Goal: Transaction & Acquisition: Purchase product/service

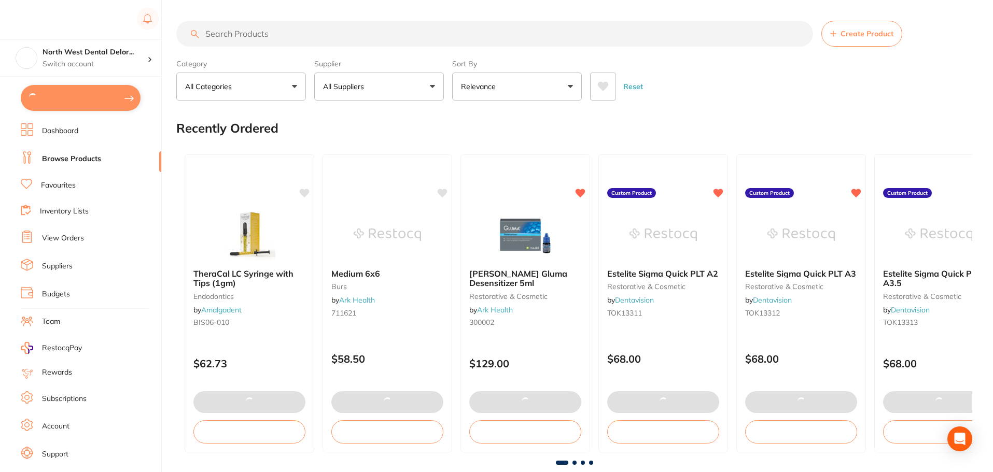
type input "4"
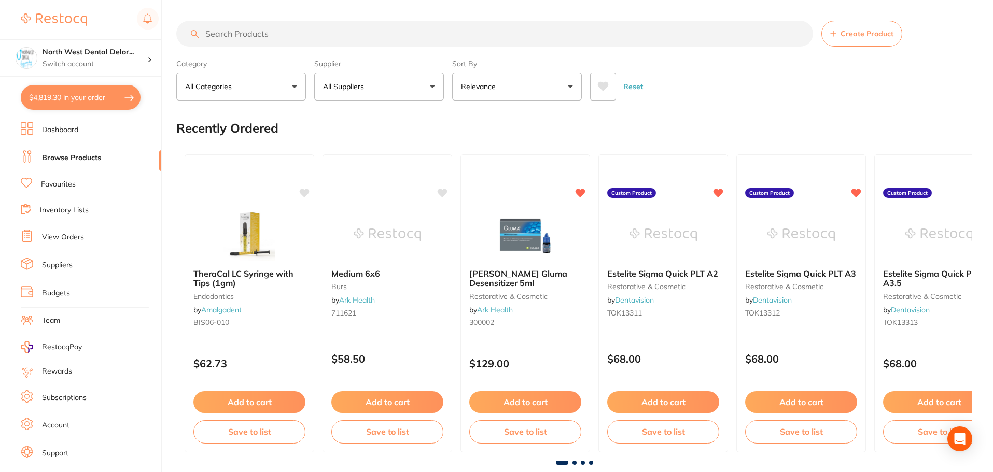
click at [282, 39] on input "search" at bounding box center [494, 34] width 637 height 26
click at [232, 31] on input "search" at bounding box center [494, 34] width 637 height 26
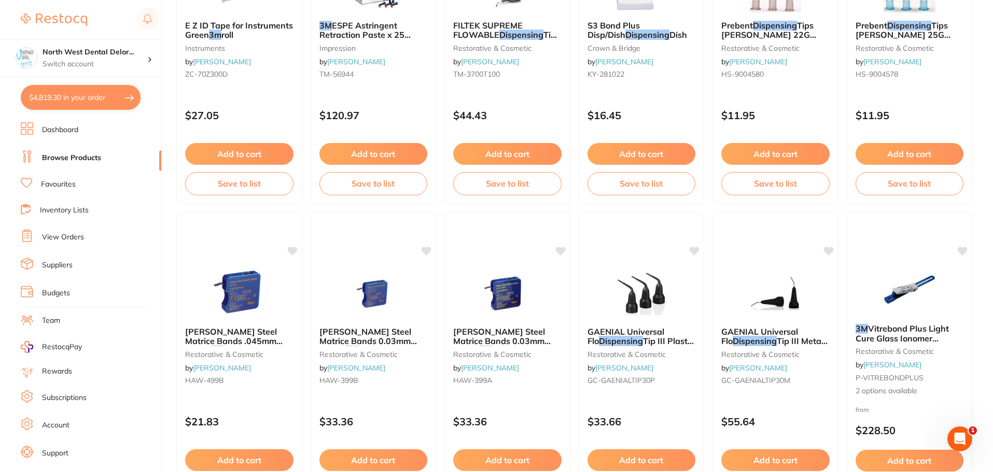
scroll to position [2477, 0]
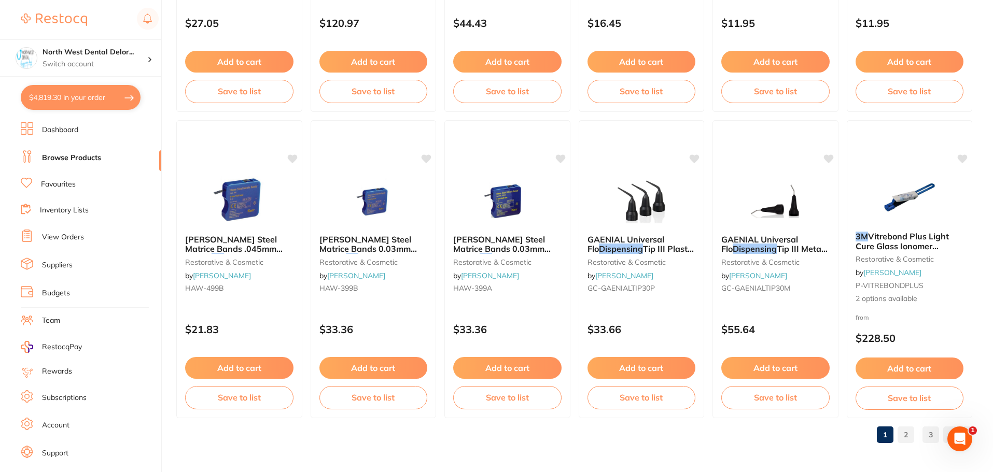
click at [906, 439] on link "2" at bounding box center [905, 435] width 17 height 21
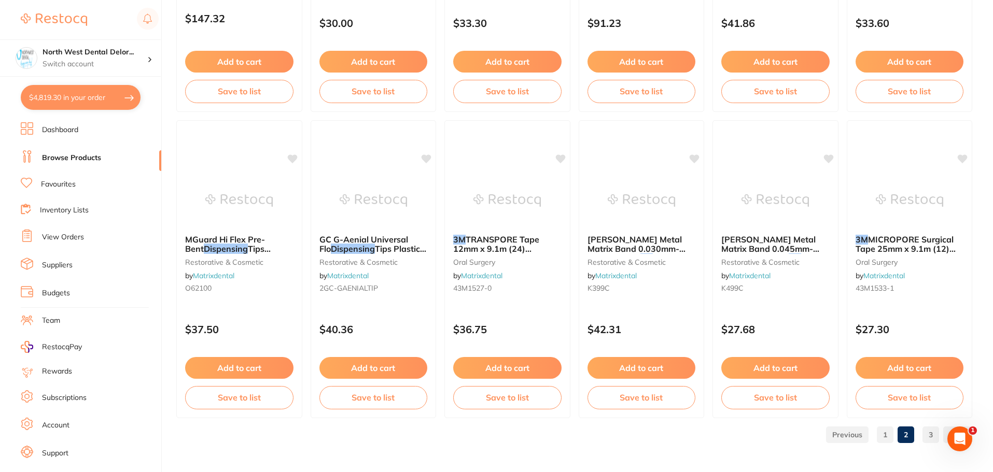
click at [927, 434] on link "3" at bounding box center [930, 435] width 17 height 21
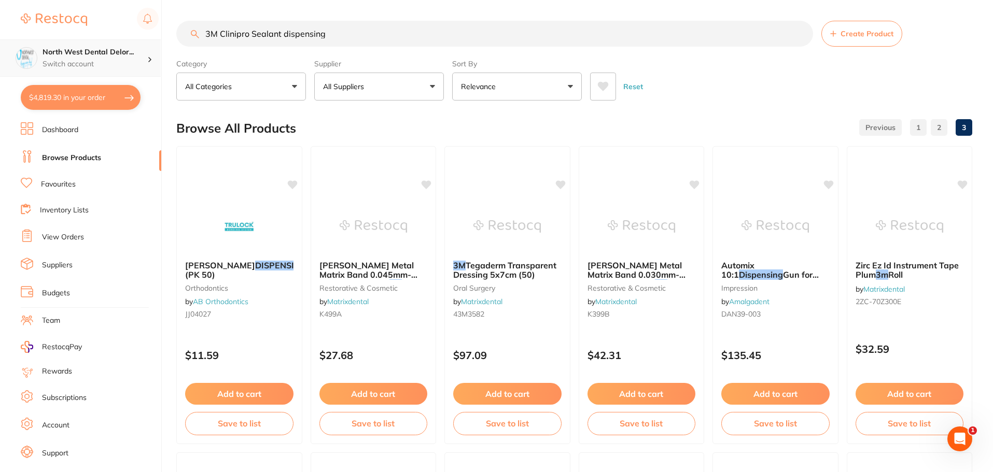
scroll to position [1, 0]
drag, startPoint x: 347, startPoint y: 37, endPoint x: 140, endPoint y: 51, distance: 206.8
click at [140, 51] on div "$4,819.30 North West Dental Delor... Switch account Longford Smileco North West…" at bounding box center [496, 236] width 993 height 472
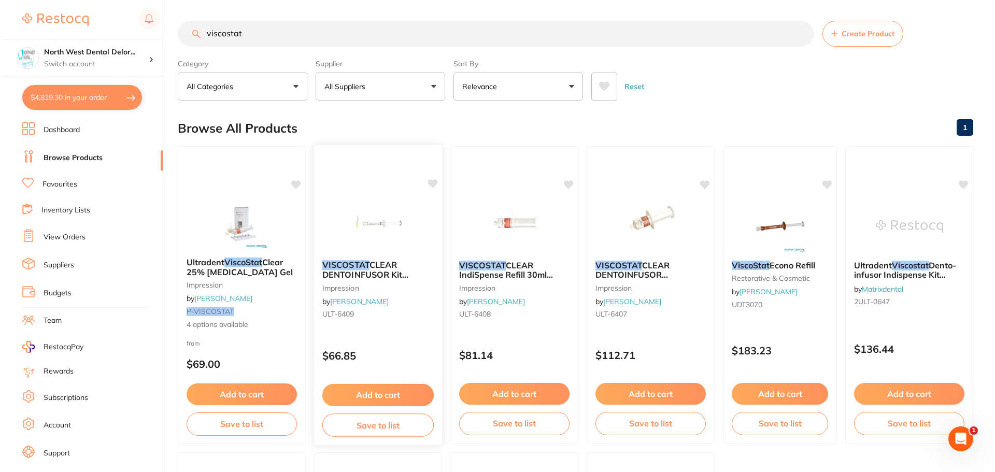
scroll to position [0, 0]
click at [375, 270] on span "CLEAR DENTOINFUSOR Kit 4x1.2ml Syringe 20 Tips" at bounding box center [369, 275] width 96 height 30
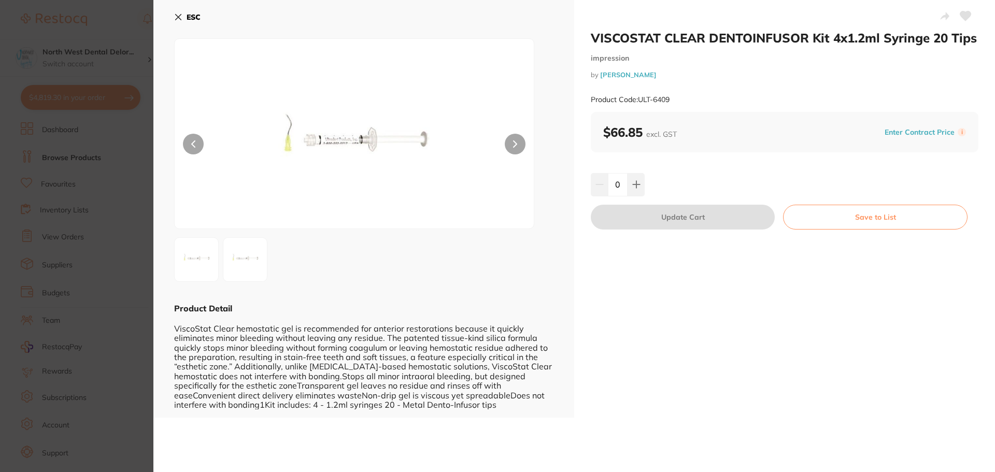
click at [177, 18] on icon at bounding box center [178, 17] width 8 height 8
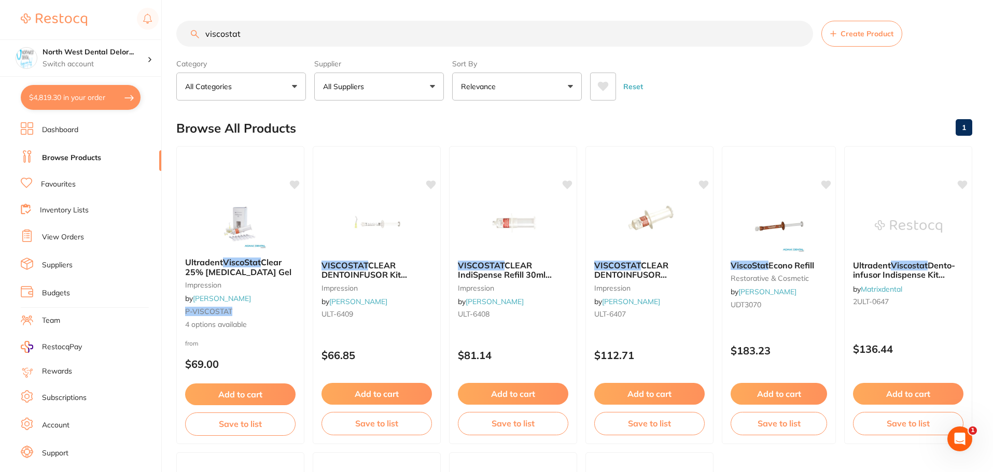
drag, startPoint x: 247, startPoint y: 38, endPoint x: 182, endPoint y: 38, distance: 64.3
click at [182, 38] on input "viscostat" at bounding box center [494, 34] width 637 height 26
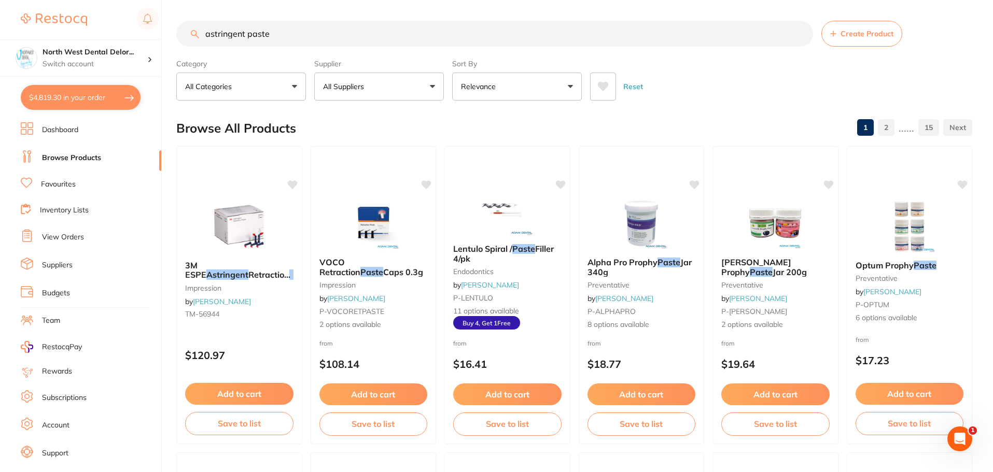
drag, startPoint x: 280, startPoint y: 30, endPoint x: 155, endPoint y: 32, distance: 124.4
click at [155, 32] on div "$4,819.30 North West Dental Delor... Switch account Longford Smileco North West…" at bounding box center [496, 236] width 993 height 472
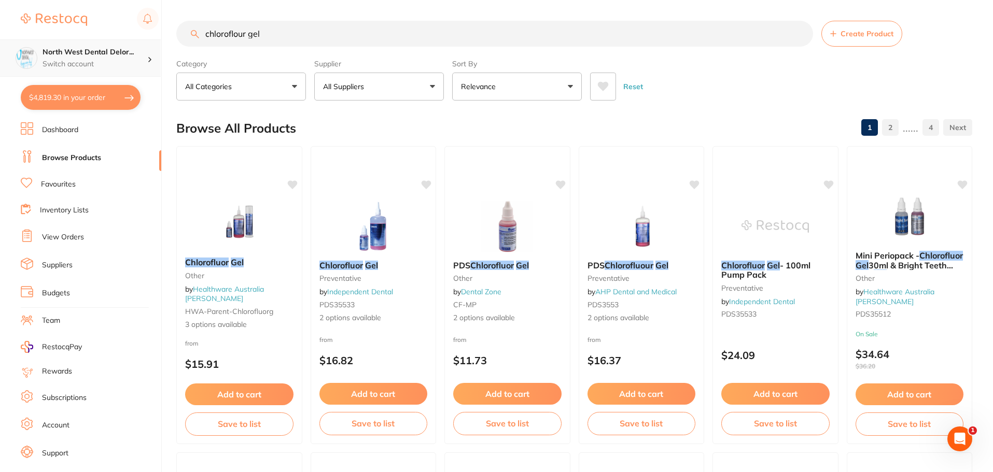
scroll to position [1, 0]
drag, startPoint x: 266, startPoint y: 34, endPoint x: 128, endPoint y: 43, distance: 139.2
click at [128, 43] on div "$4,819.30 North West Dental Delor... Switch account Longford Smileco North West…" at bounding box center [496, 236] width 993 height 472
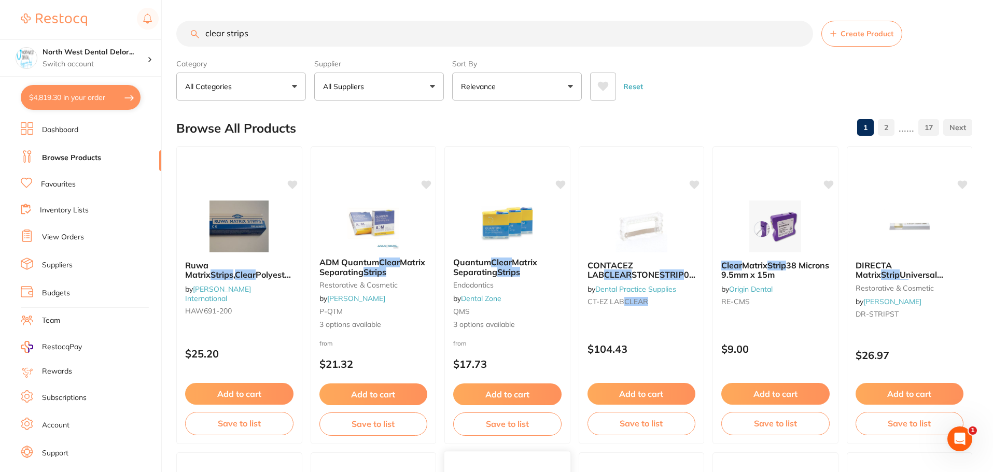
scroll to position [0, 0]
drag, startPoint x: 272, startPoint y: 25, endPoint x: 151, endPoint y: 31, distance: 120.4
click at [151, 31] on div "$4,819.30 North West Dental Delor... Switch account Longford Smileco North West…" at bounding box center [496, 236] width 993 height 472
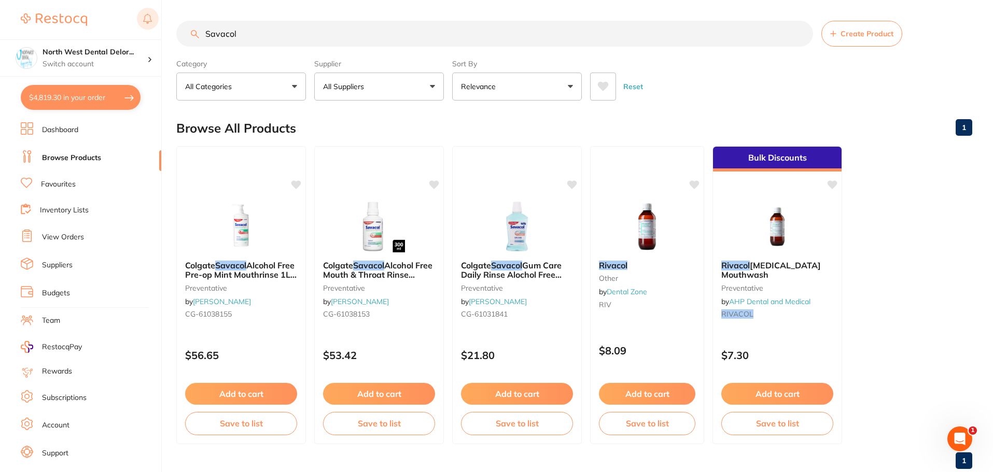
drag, startPoint x: 290, startPoint y: 35, endPoint x: 154, endPoint y: 31, distance: 136.4
click at [154, 31] on div "$4,819.30 North West Dental Delor... Switch account Longford Smileco North West…" at bounding box center [496, 236] width 993 height 472
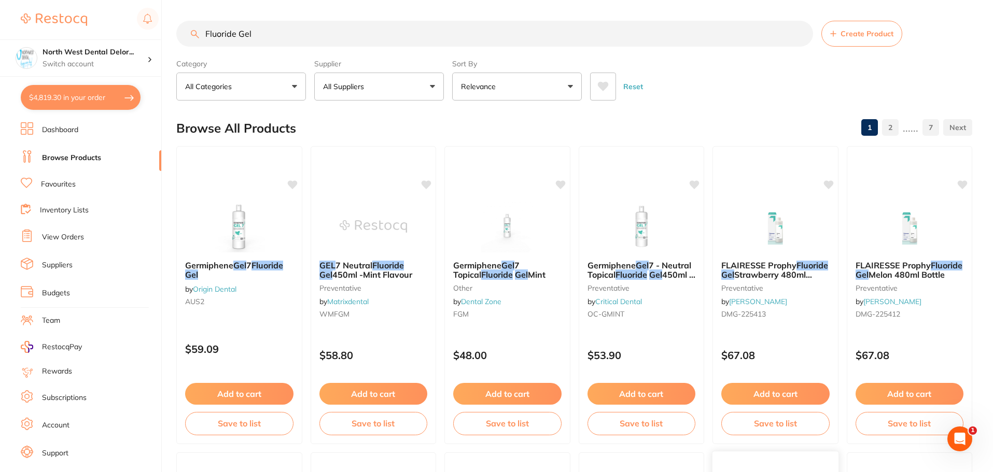
type input "Fluoride Gel"
